Goal: Navigation & Orientation: Go to known website

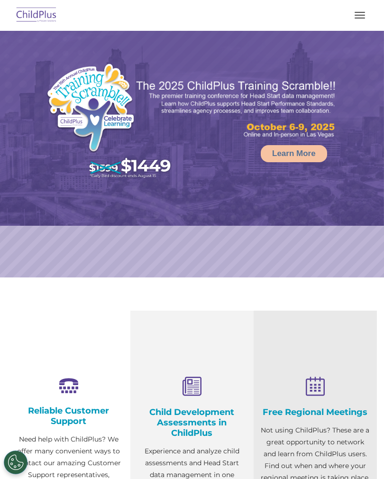
select select "MEDIUM"
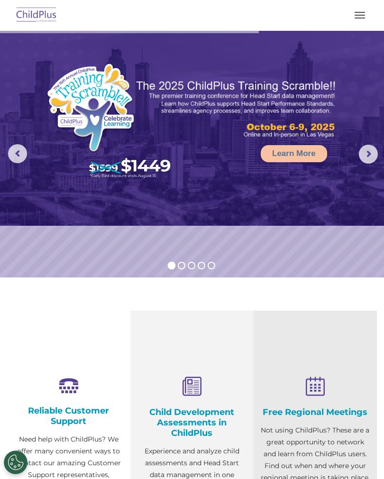
click at [358, 13] on button "button" at bounding box center [360, 15] width 20 height 15
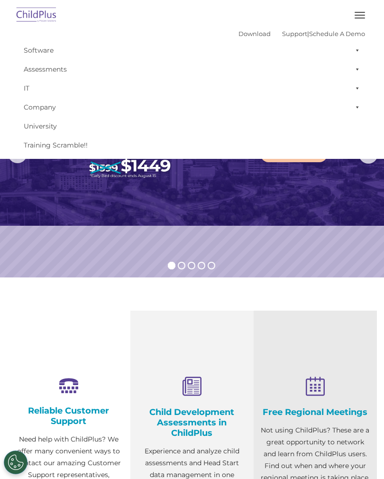
click at [276, 208] on img at bounding box center [192, 128] width 384 height 195
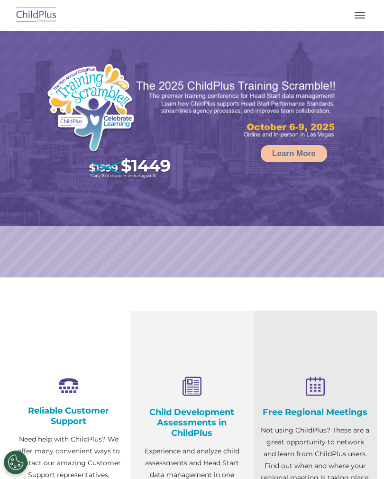
select select "MEDIUM"
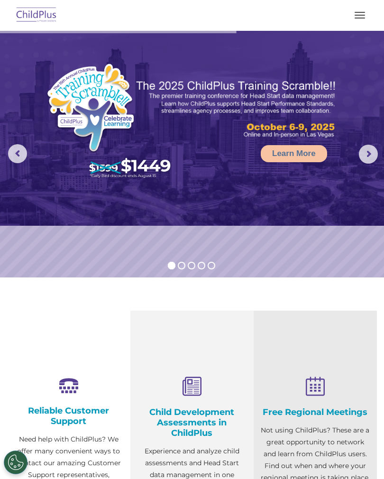
click at [34, 18] on img at bounding box center [36, 15] width 45 height 22
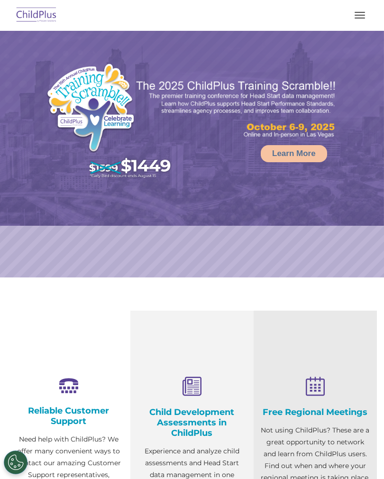
select select "MEDIUM"
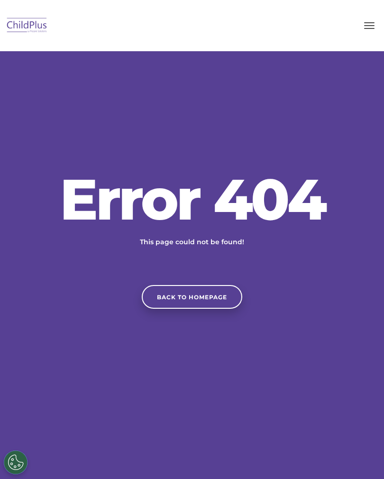
click at [197, 304] on link "Back to homepage" at bounding box center [192, 297] width 101 height 24
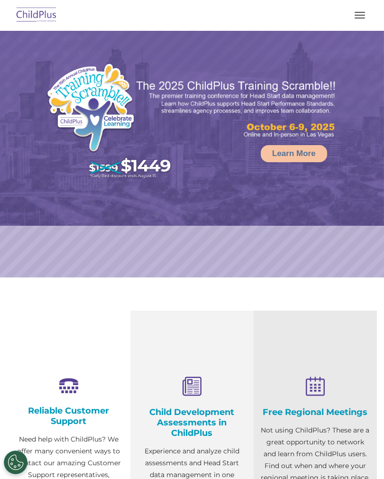
select select "MEDIUM"
